Goal: Information Seeking & Learning: Stay updated

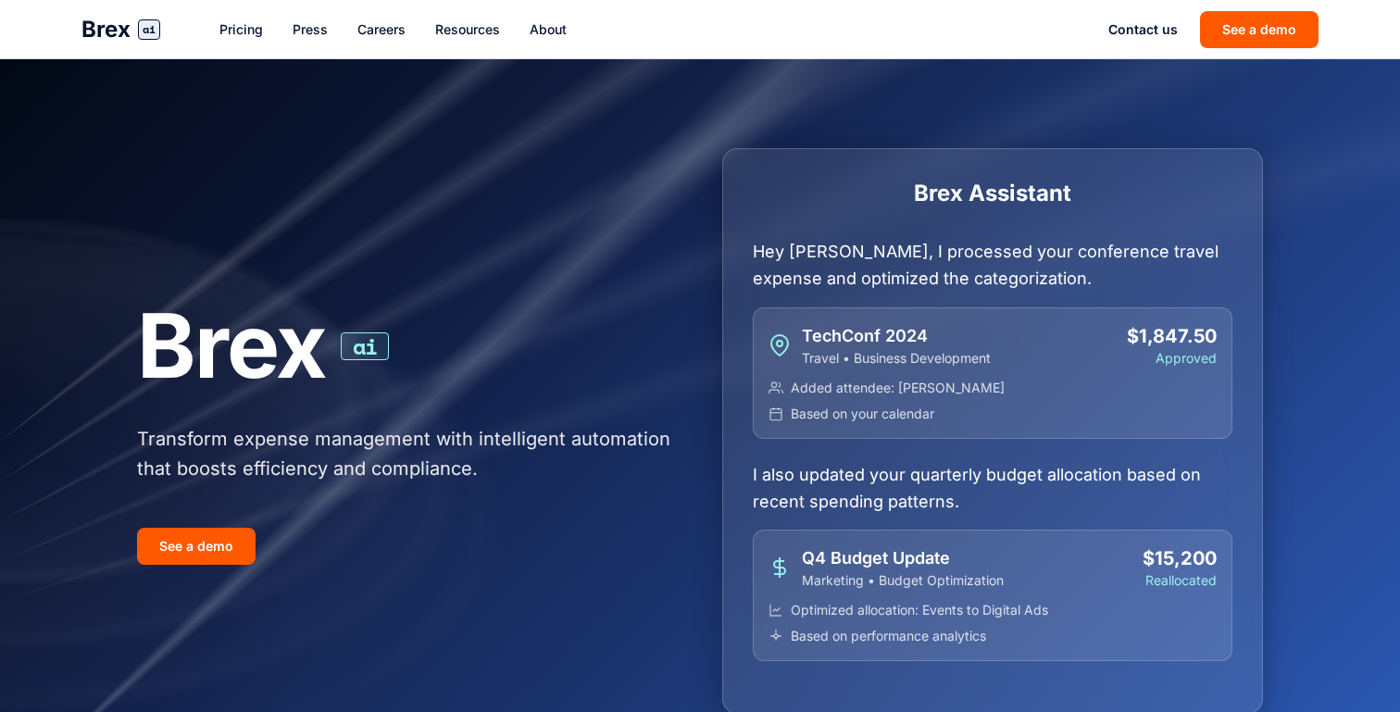
click at [323, 31] on link "Press" at bounding box center [310, 29] width 35 height 19
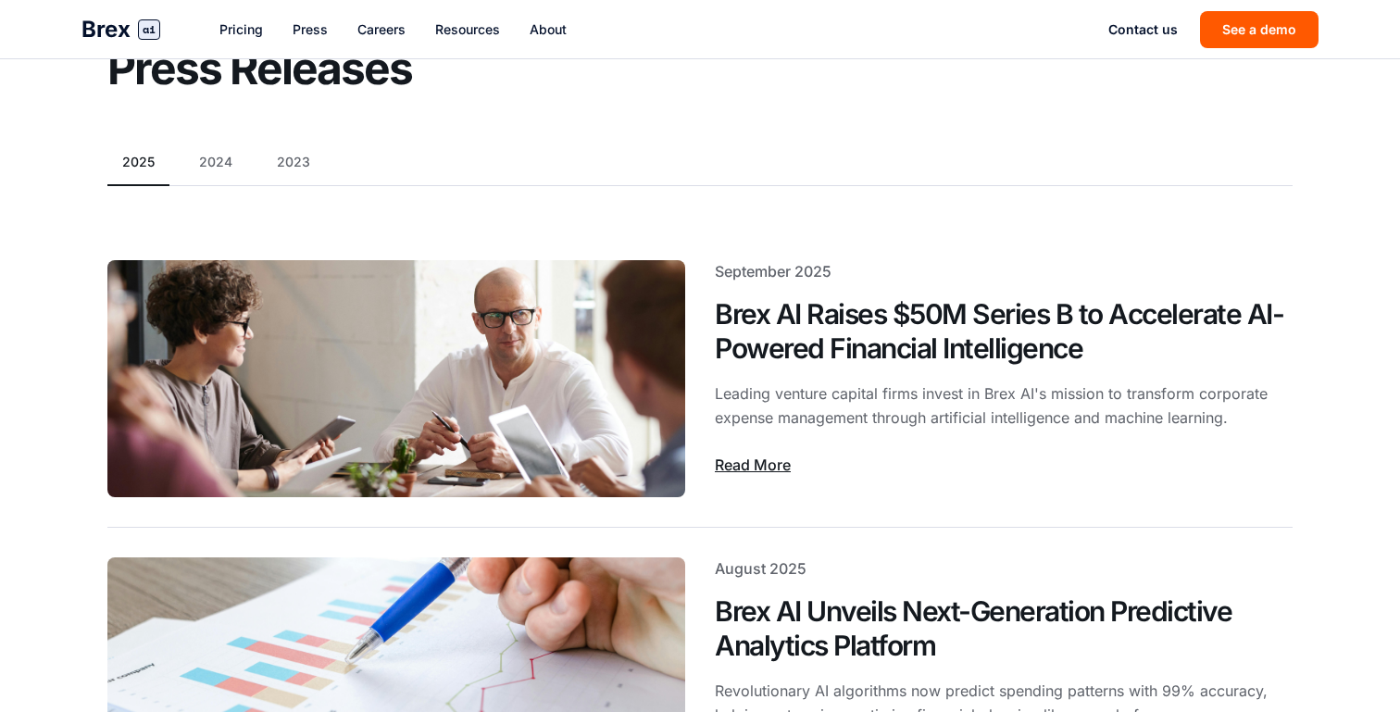
scroll to position [121, 0]
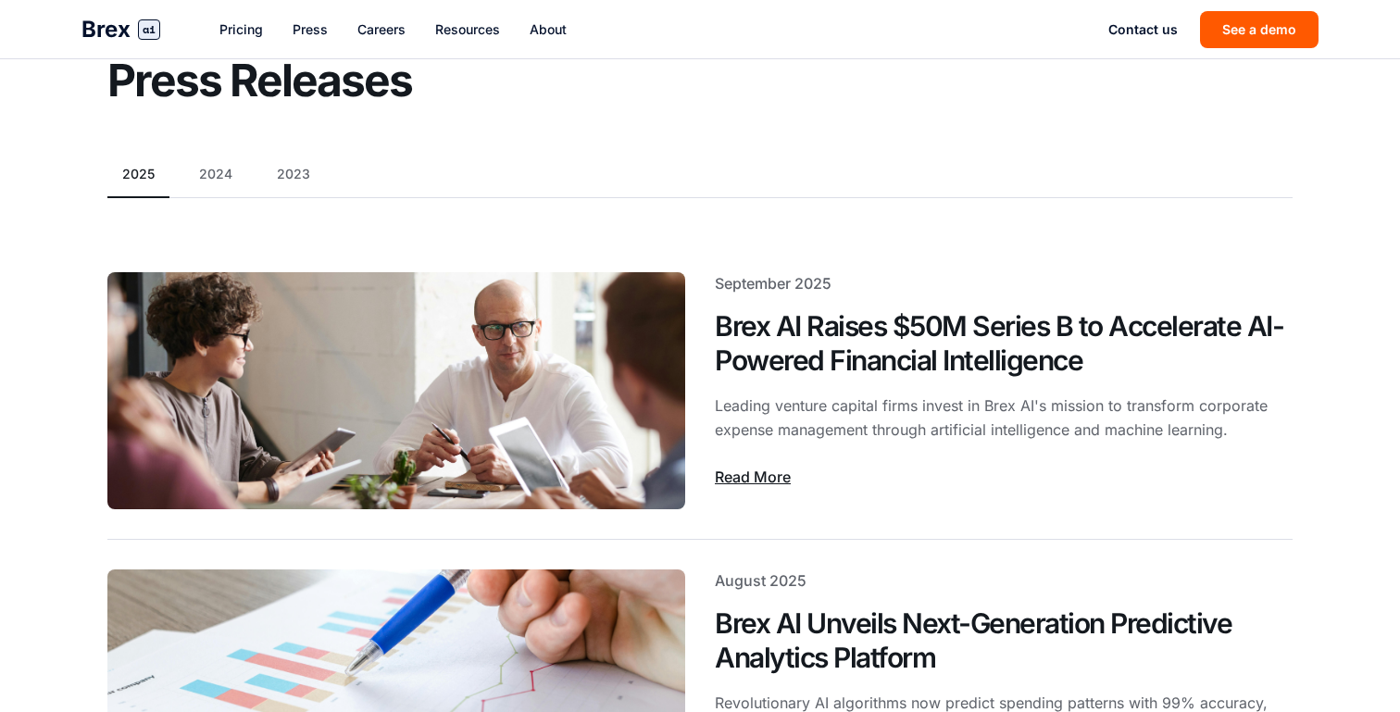
click at [225, 165] on button "2024" at bounding box center [215, 174] width 63 height 19
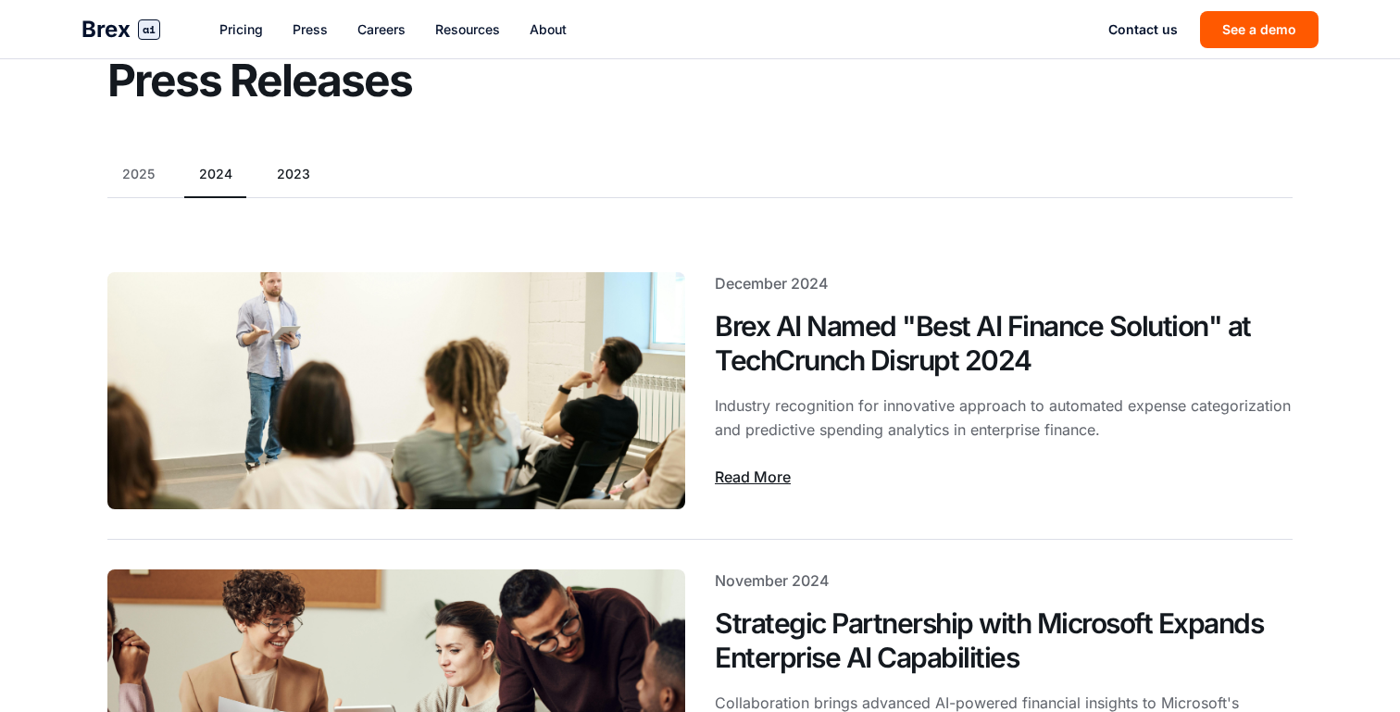
click at [297, 174] on button "2023" at bounding box center [293, 174] width 63 height 19
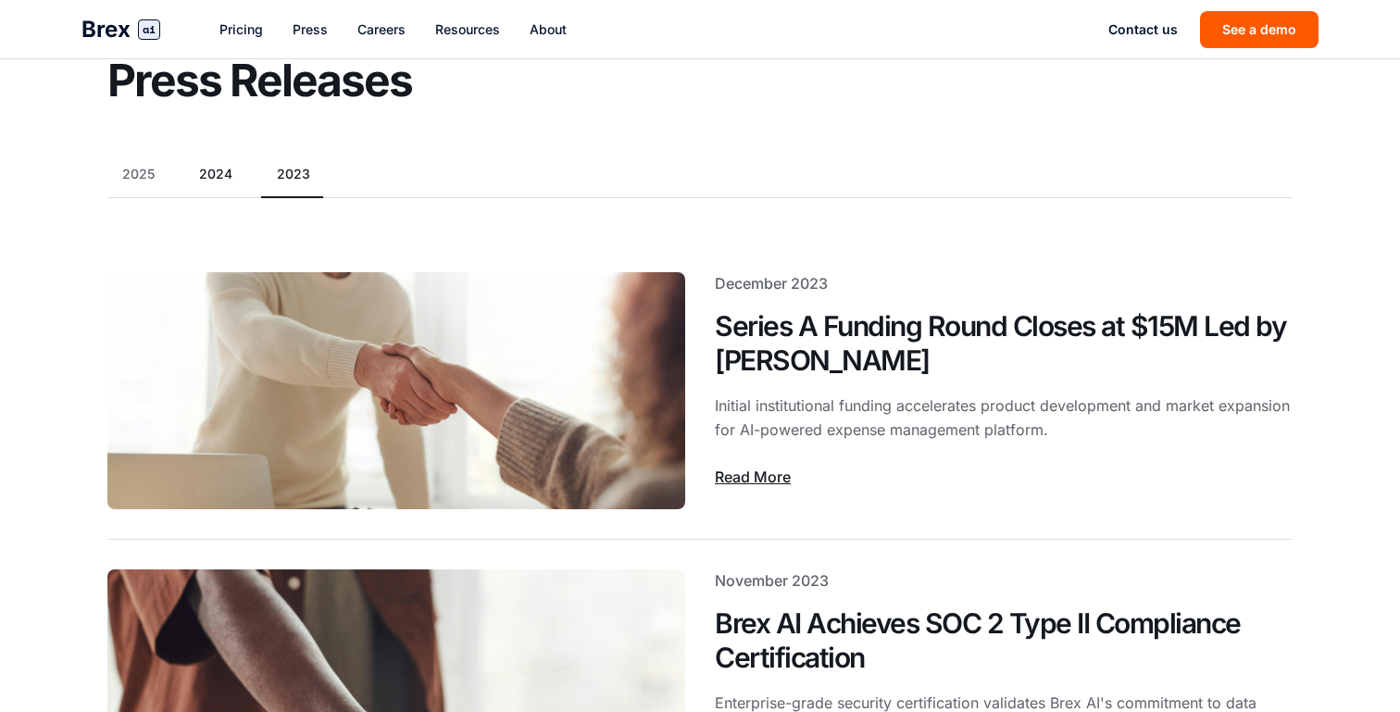
click at [235, 178] on button "2024" at bounding box center [215, 174] width 63 height 19
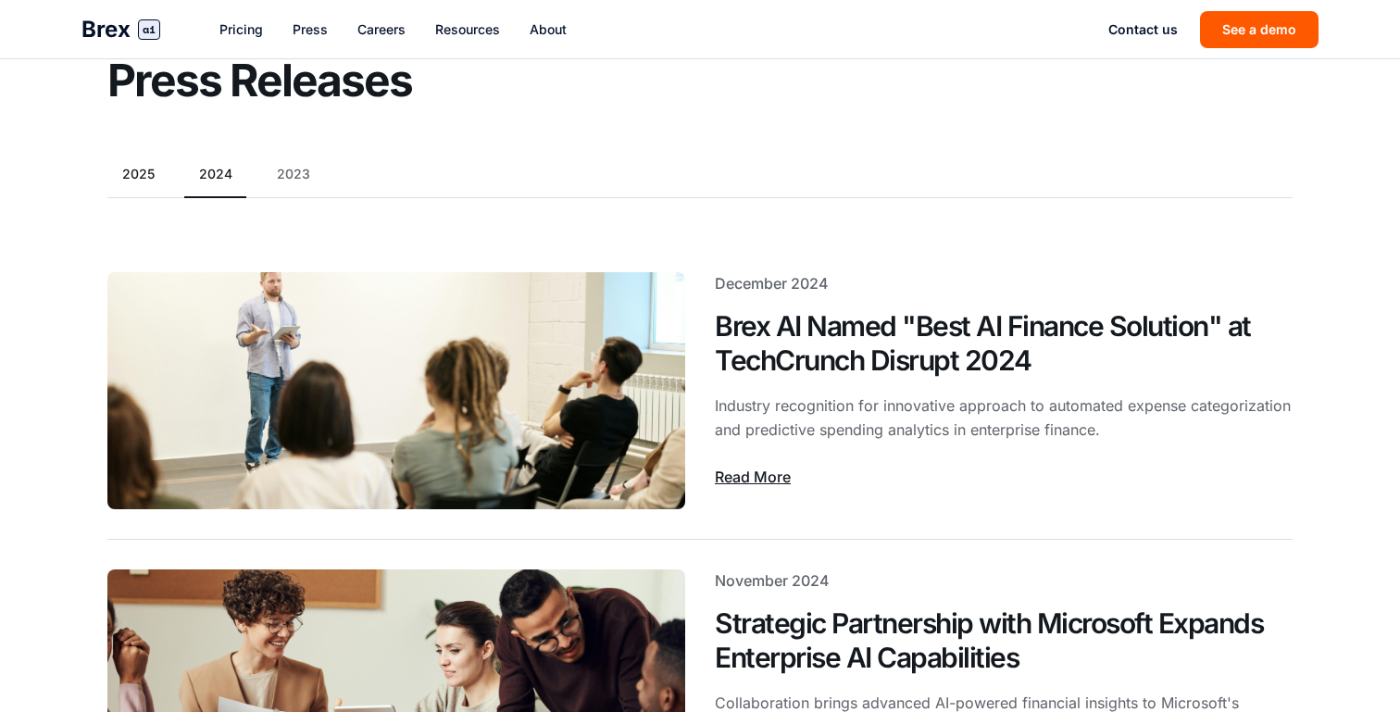
click at [163, 172] on button "2025" at bounding box center [138, 174] width 62 height 19
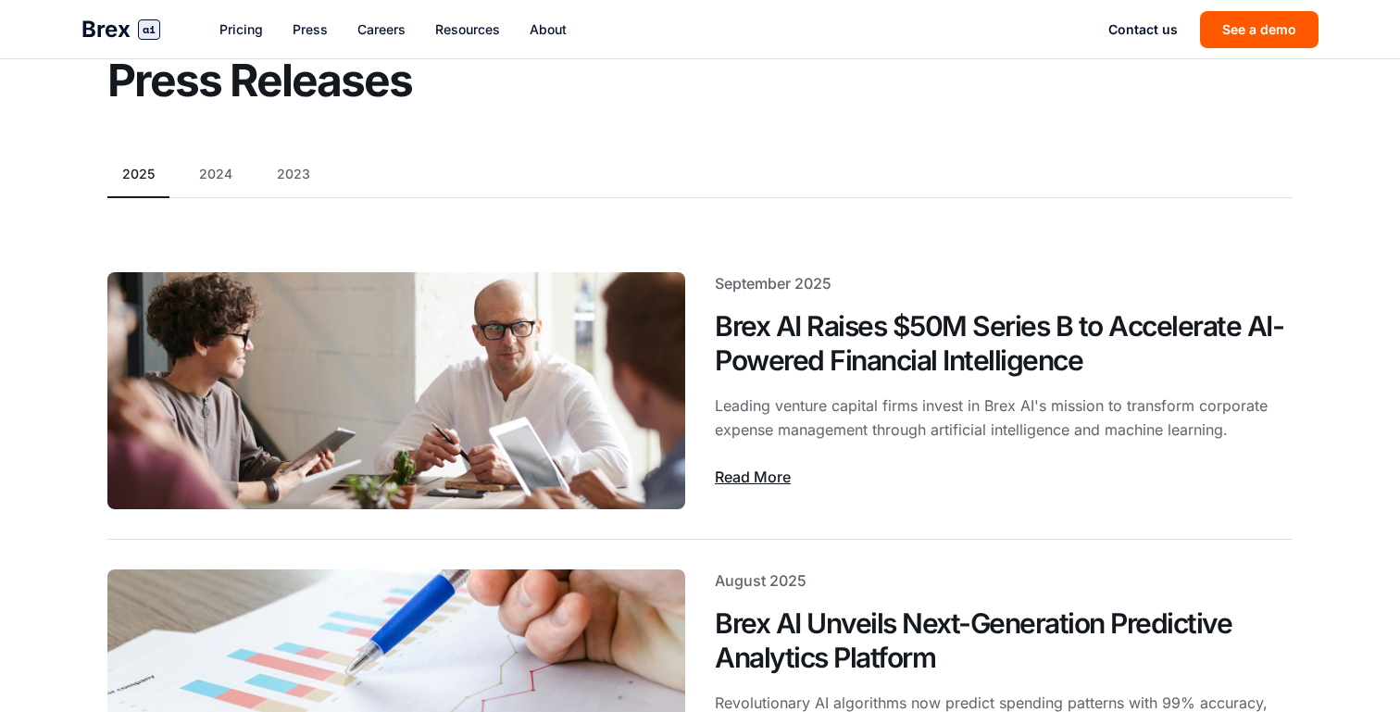
click at [204, 181] on button "2024" at bounding box center [215, 174] width 63 height 19
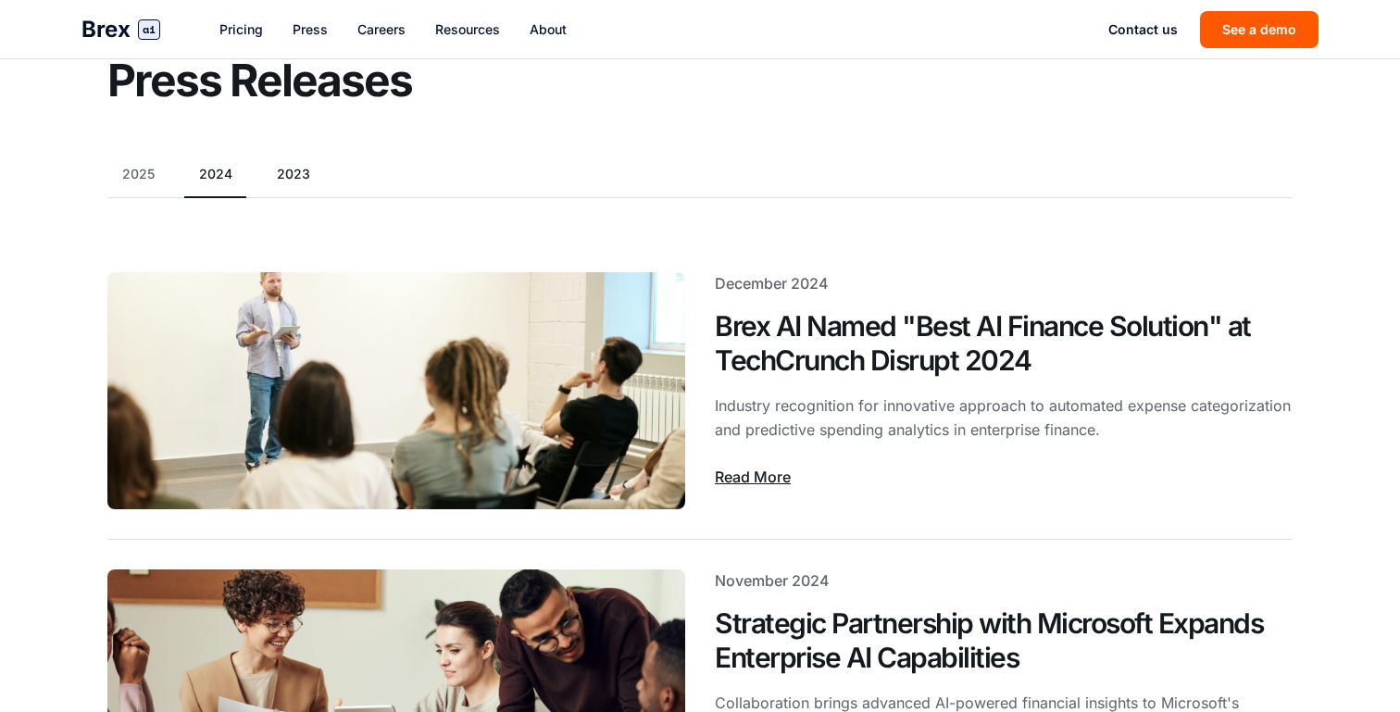
click at [283, 182] on button "2023" at bounding box center [293, 174] width 63 height 19
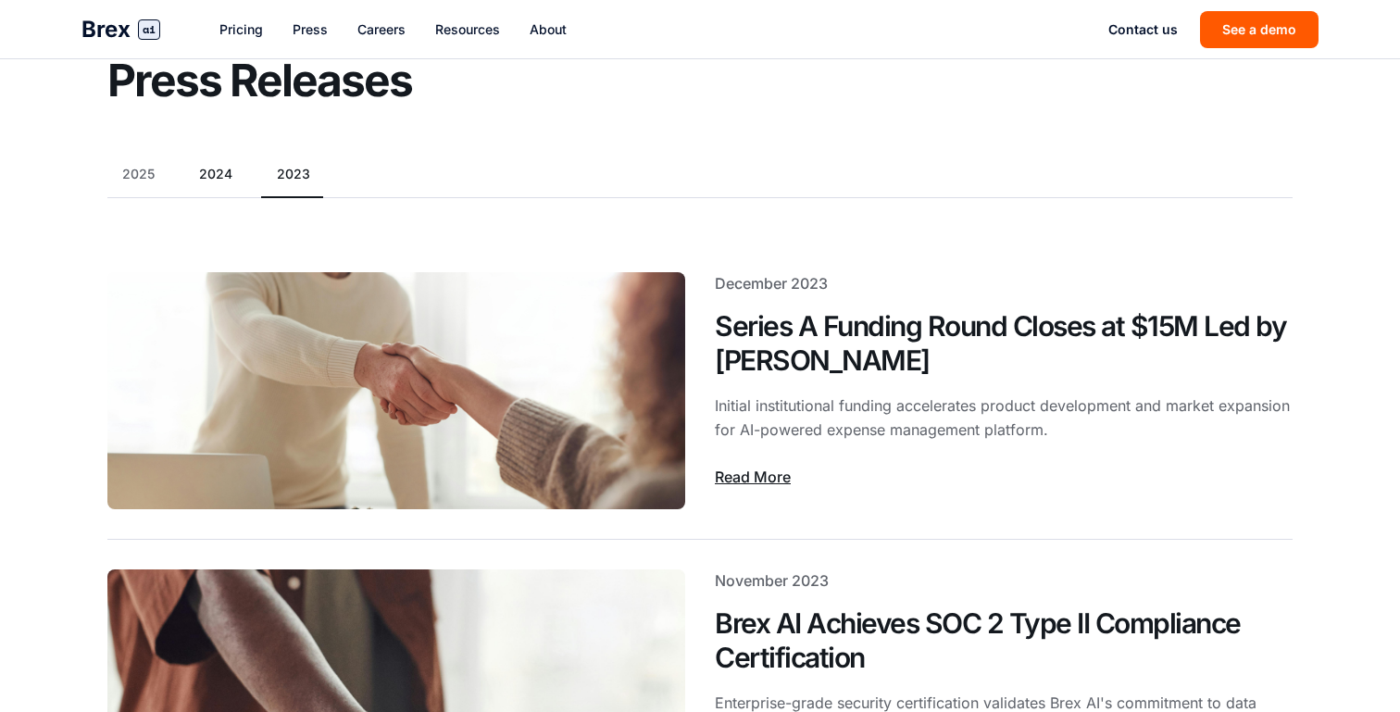
click at [230, 182] on button "2024" at bounding box center [215, 174] width 63 height 19
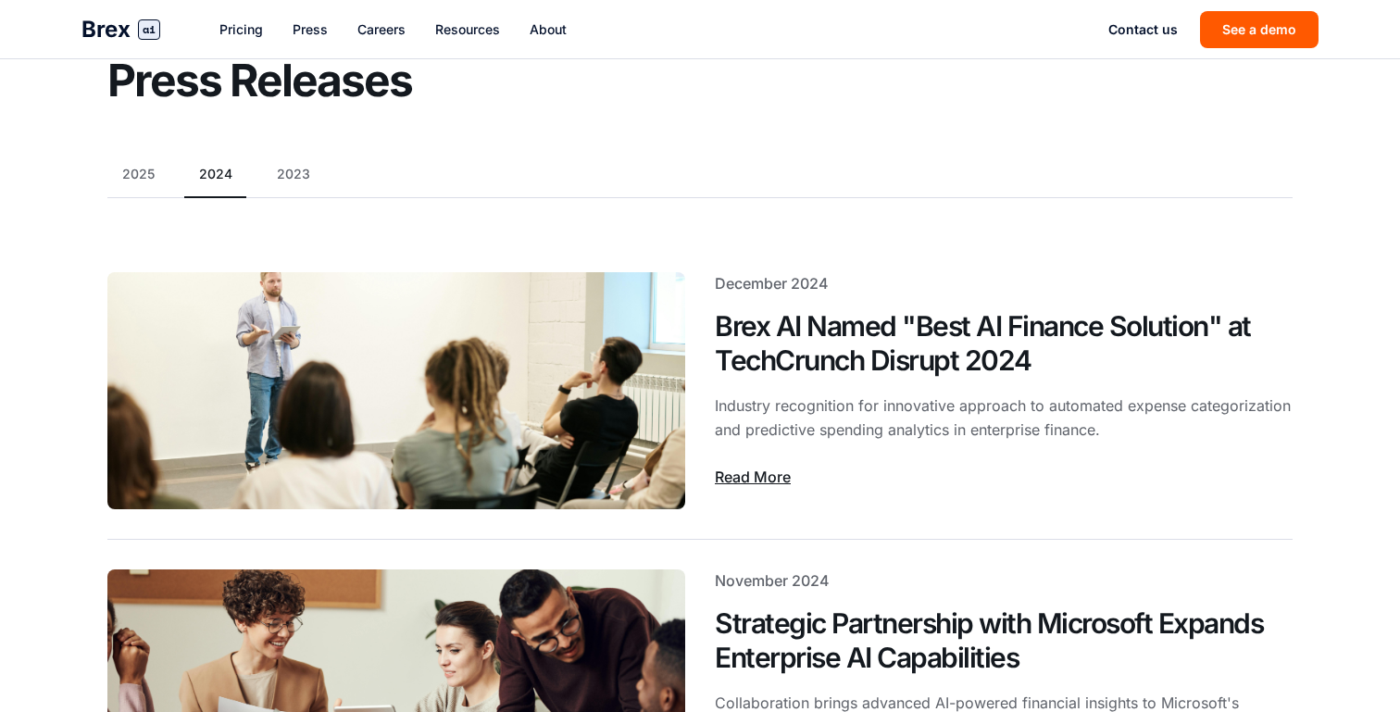
click at [137, 185] on div "2025 2024 2023" at bounding box center [699, 181] width 1185 height 33
click at [137, 180] on button "2025" at bounding box center [138, 174] width 62 height 19
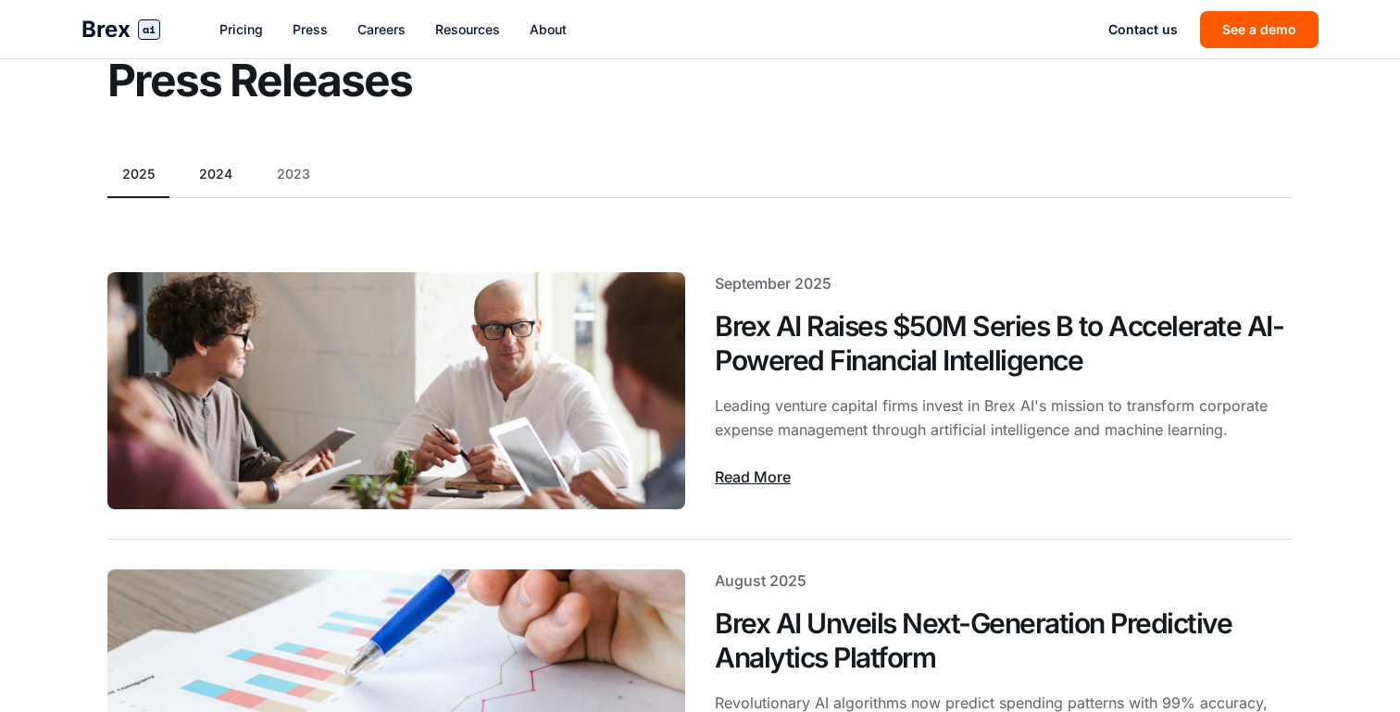
click at [196, 168] on button "2024" at bounding box center [215, 174] width 63 height 19
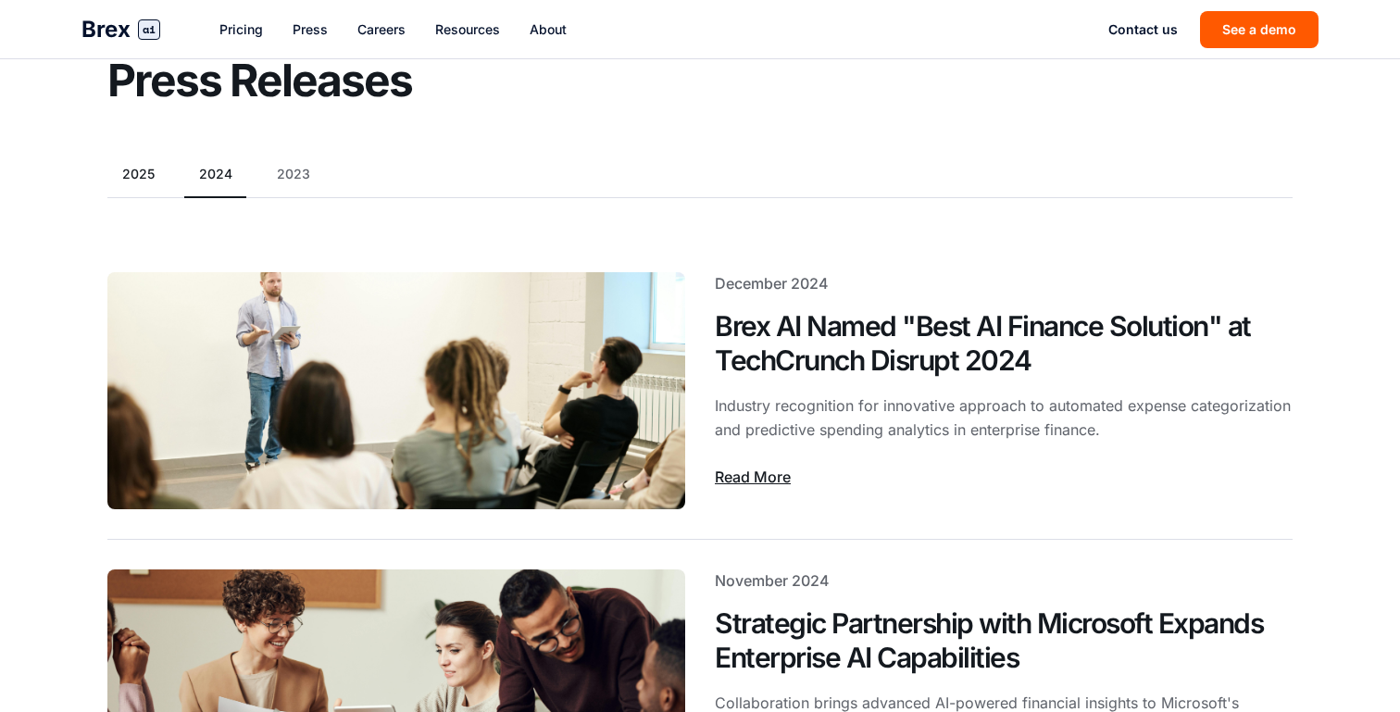
click at [141, 176] on button "2025" at bounding box center [138, 174] width 62 height 19
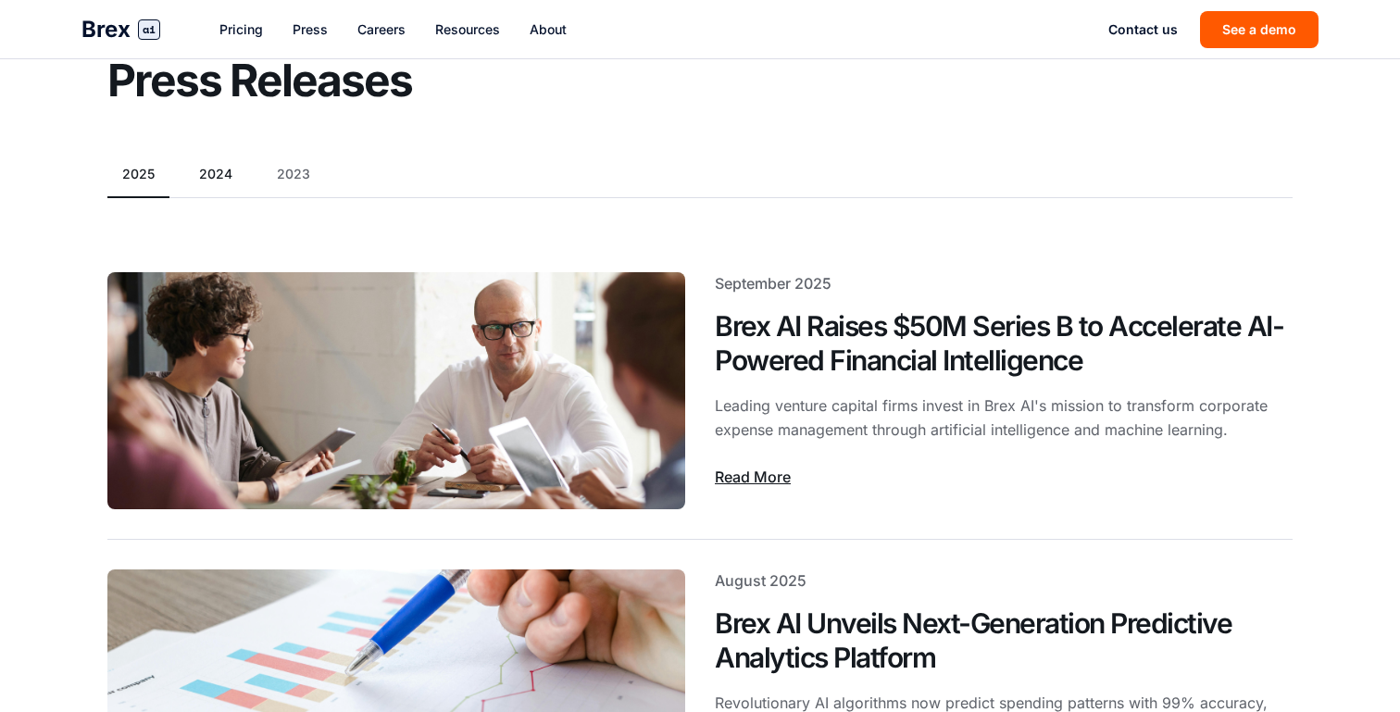
click at [209, 182] on button "2024" at bounding box center [215, 174] width 63 height 19
